Goal: Task Accomplishment & Management: Complete application form

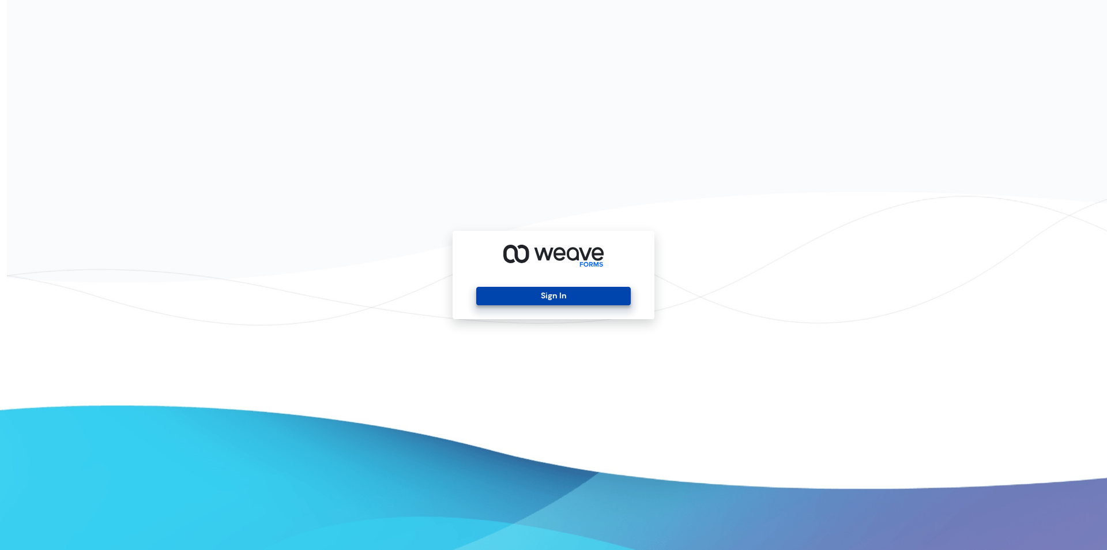
click at [608, 294] on button "Sign In" at bounding box center [553, 296] width 154 height 18
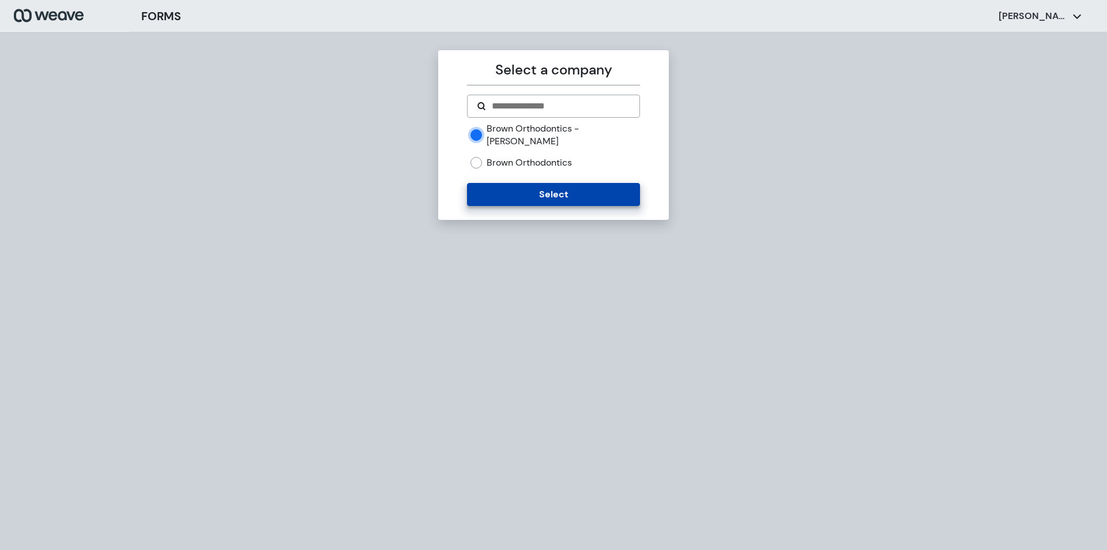
click at [516, 183] on button "Select" at bounding box center [553, 194] width 172 height 23
